Goal: Find contact information: Find contact information

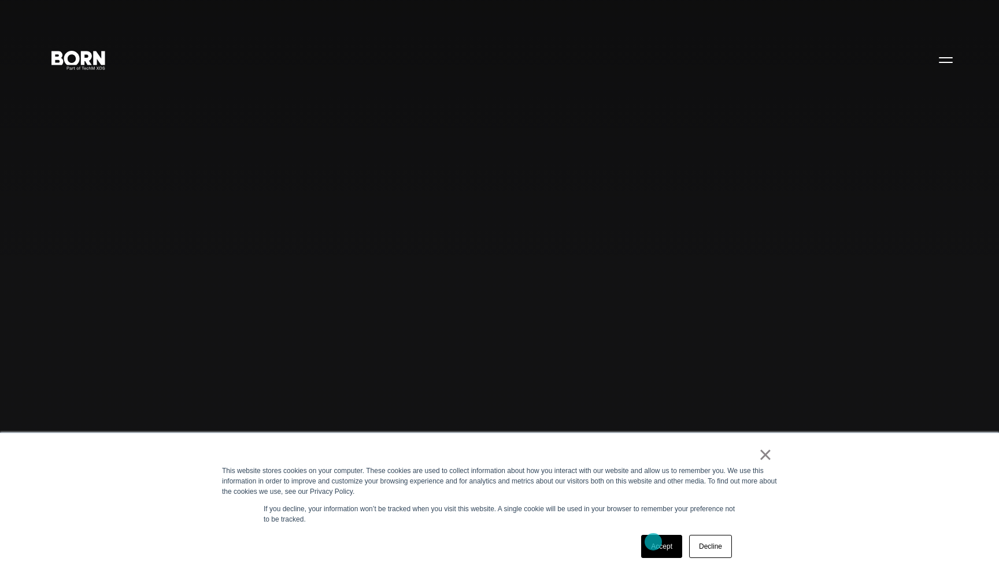
click at [653, 542] on link "Accept" at bounding box center [661, 546] width 41 height 23
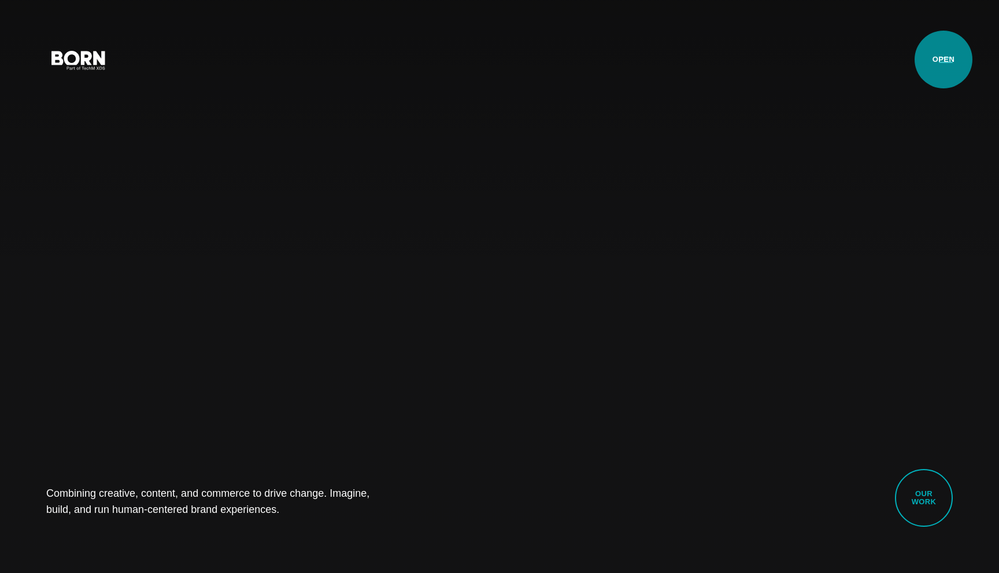
click at [943, 60] on button "Primary Menu" at bounding box center [945, 59] width 28 height 24
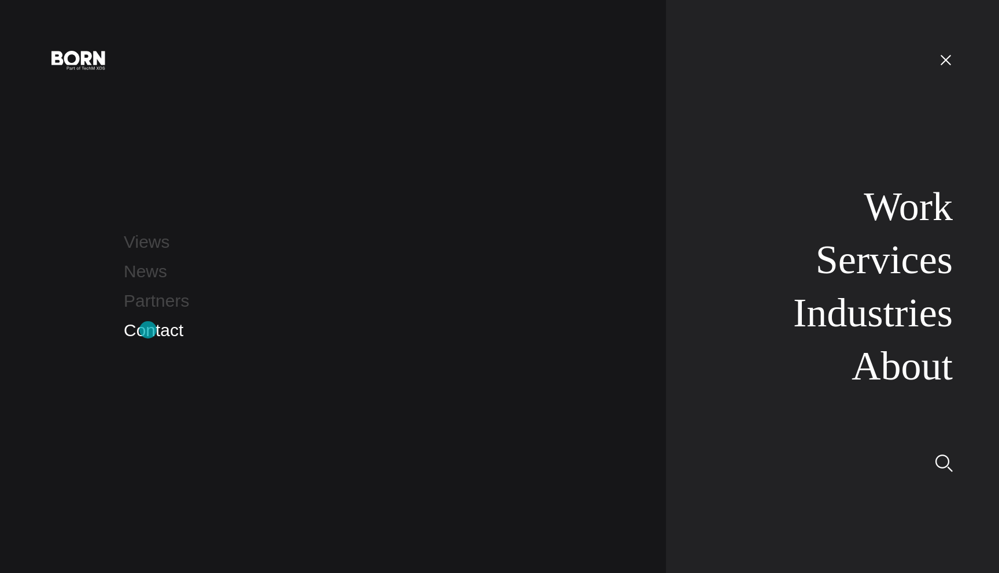
click at [148, 330] on link "Contact" at bounding box center [154, 330] width 60 height 19
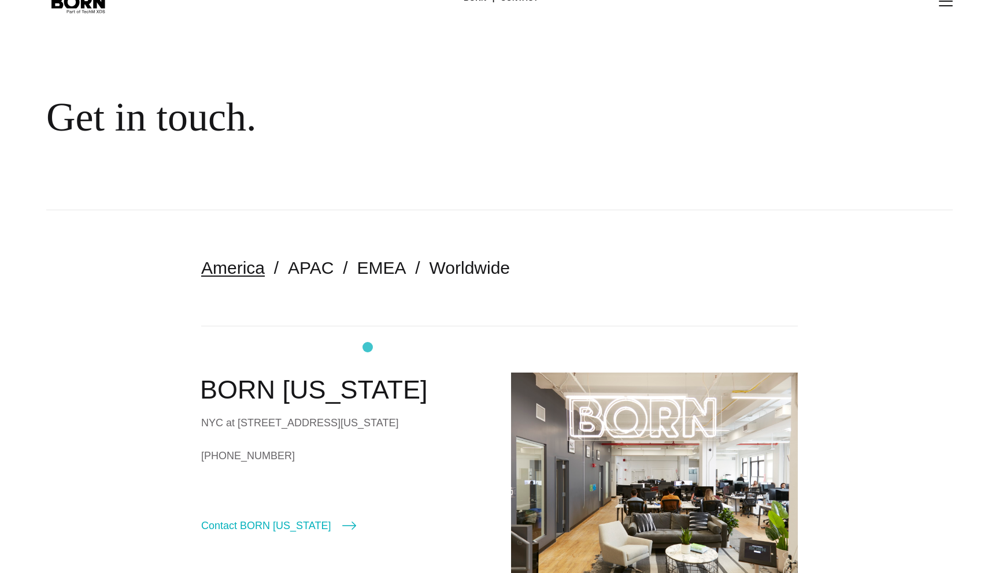
scroll to position [58, 0]
click at [384, 271] on link "EMEA" at bounding box center [381, 266] width 49 height 19
